Goal: Use online tool/utility: Utilize a website feature to perform a specific function

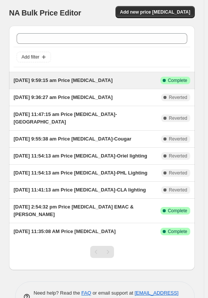
click at [85, 82] on span "[DATE] 9:59:15 am Price [MEDICAL_DATA]" at bounding box center [63, 80] width 99 height 6
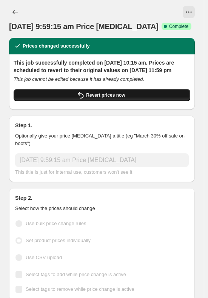
click at [122, 98] on span "Revert prices now" at bounding box center [105, 95] width 39 height 6
checkbox input "false"
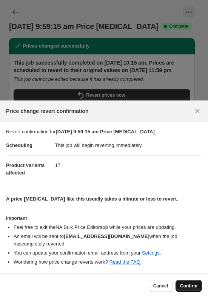
click at [191, 281] on button "Confirm" at bounding box center [189, 286] width 26 height 12
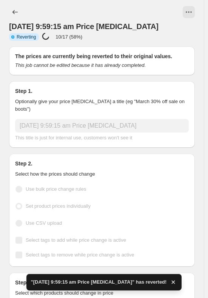
checkbox input "true"
